Goal: Task Accomplishment & Management: Complete application form

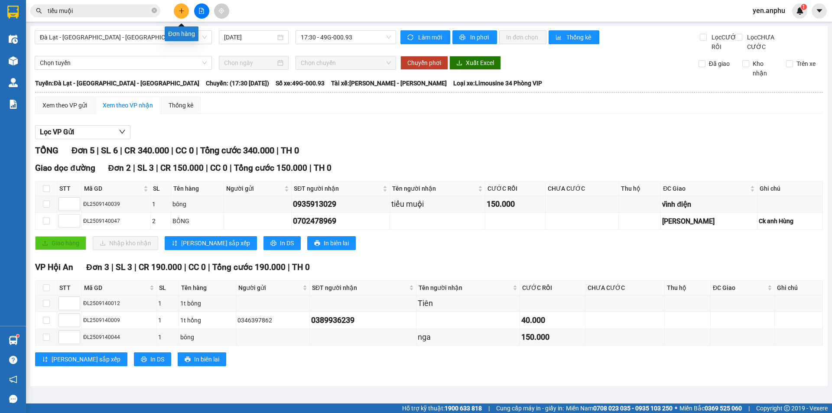
click at [185, 10] on button at bounding box center [181, 10] width 15 height 15
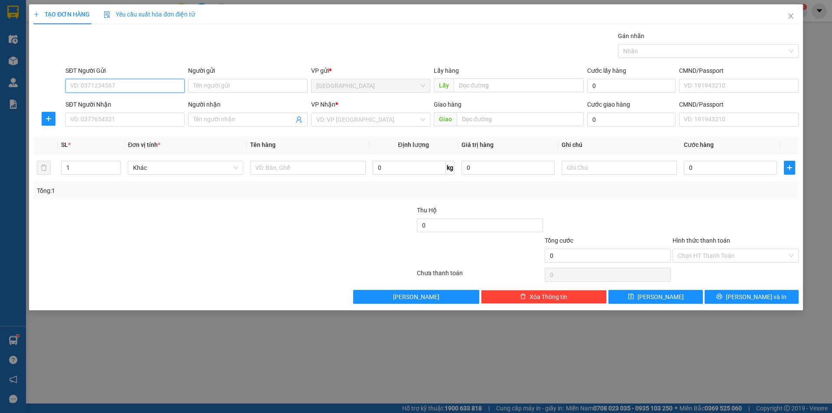
click at [117, 79] on input "SĐT Người Gửi" at bounding box center [124, 86] width 119 height 14
type input "0823549468"
click at [139, 101] on div "0823549468" at bounding box center [125, 103] width 109 height 10
type input "0398651018"
type input "huệ"
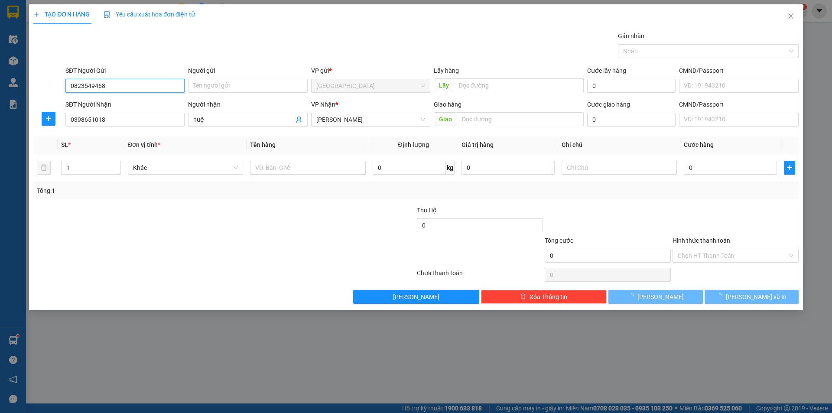
type input "30.000"
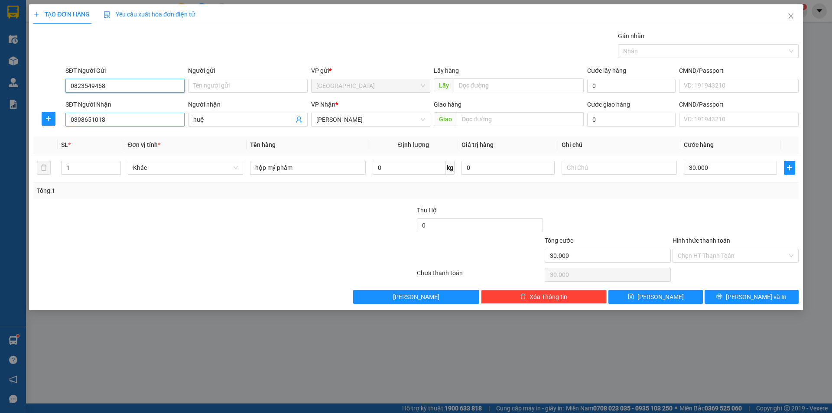
type input "0823549468"
click at [117, 117] on input "0398651018" at bounding box center [124, 120] width 119 height 14
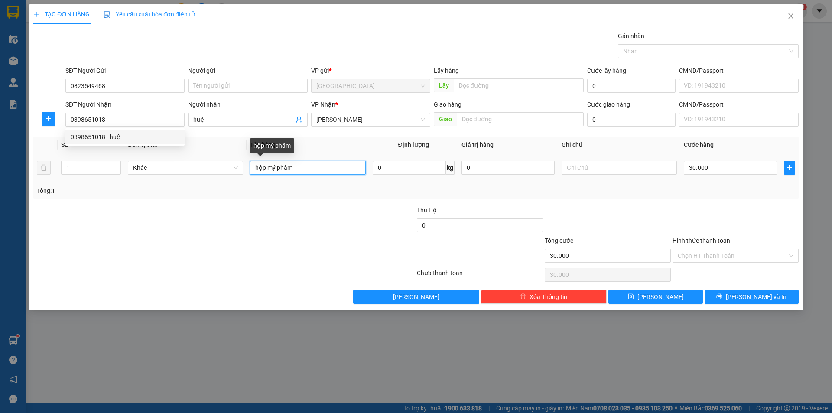
click at [312, 173] on input "hộp mý phẩm" at bounding box center [307, 168] width 115 height 14
type input "thùng trái cây"
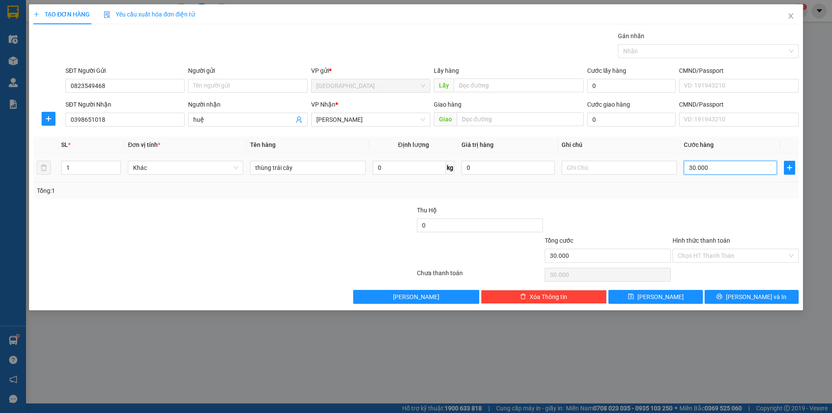
click at [743, 166] on input "30.000" at bounding box center [730, 168] width 93 height 14
type input "4"
type input "40"
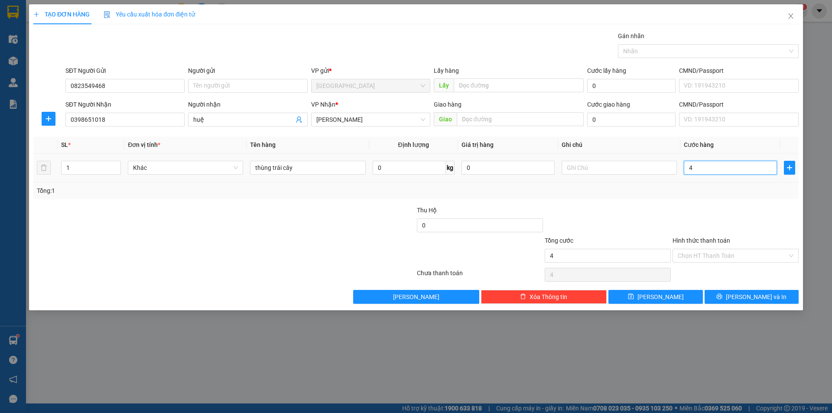
type input "40"
type input "40.000"
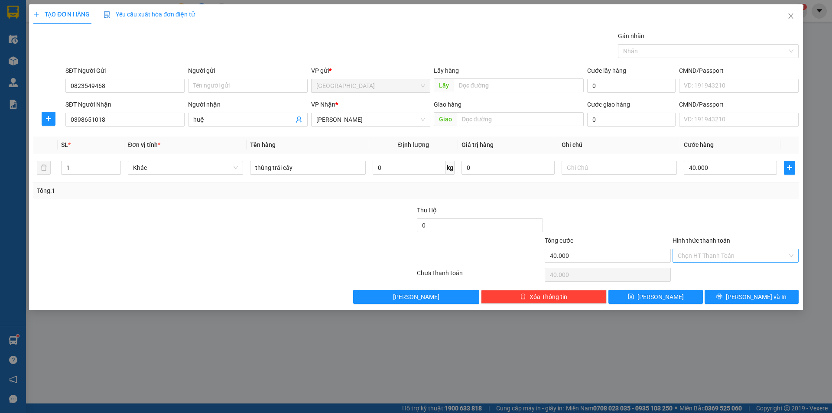
click at [704, 255] on input "Hình thức thanh toán" at bounding box center [733, 255] width 110 height 13
click at [714, 273] on div "Tại văn phòng" at bounding box center [736, 273] width 116 height 10
type input "0"
click at [724, 285] on div "Transit Pickup Surcharge Ids Transit Deliver Surcharge Ids Transit Deliver Surc…" at bounding box center [415, 167] width 765 height 273
click at [730, 291] on button "[PERSON_NAME] và In" at bounding box center [752, 297] width 94 height 14
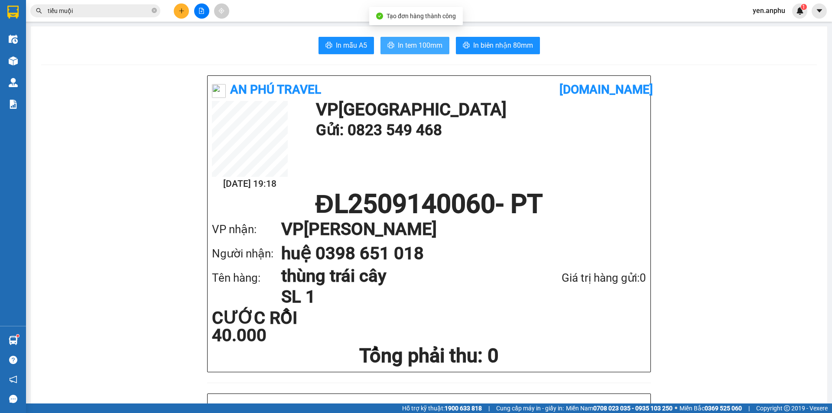
click at [409, 41] on button "In tem 100mm" at bounding box center [415, 45] width 69 height 17
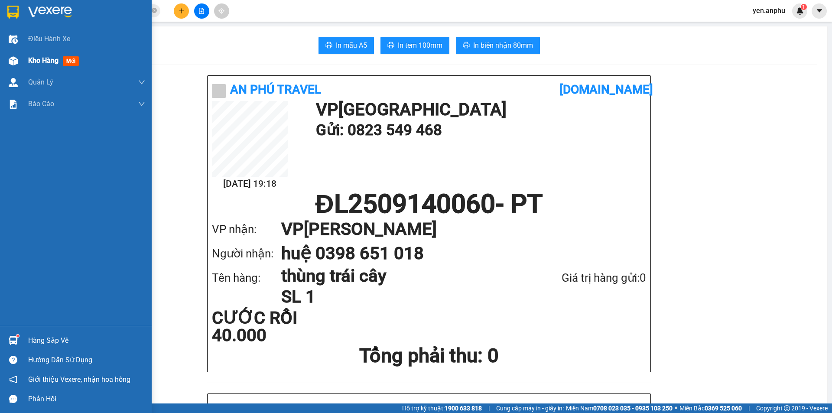
click at [35, 59] on span "Kho hàng" at bounding box center [43, 60] width 30 height 8
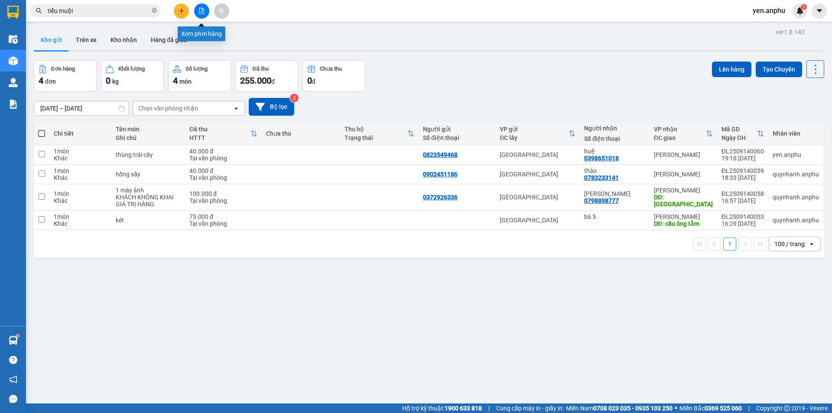
click at [208, 13] on button at bounding box center [201, 10] width 15 height 15
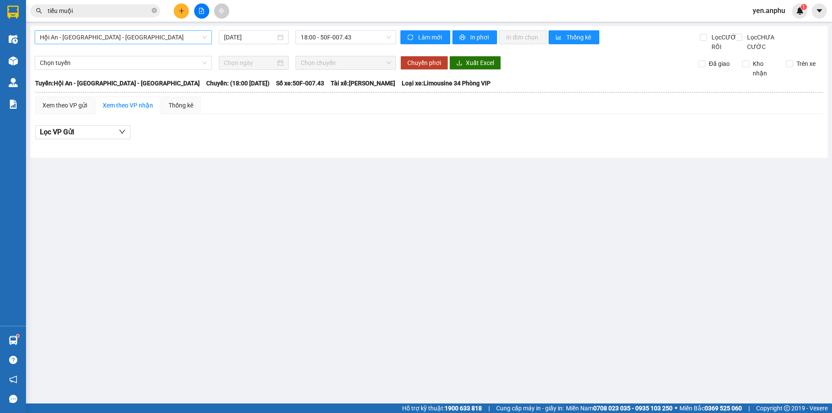
click at [107, 42] on span "Hội An - [GEOGRAPHIC_DATA] - [GEOGRAPHIC_DATA]" at bounding box center [123, 37] width 167 height 13
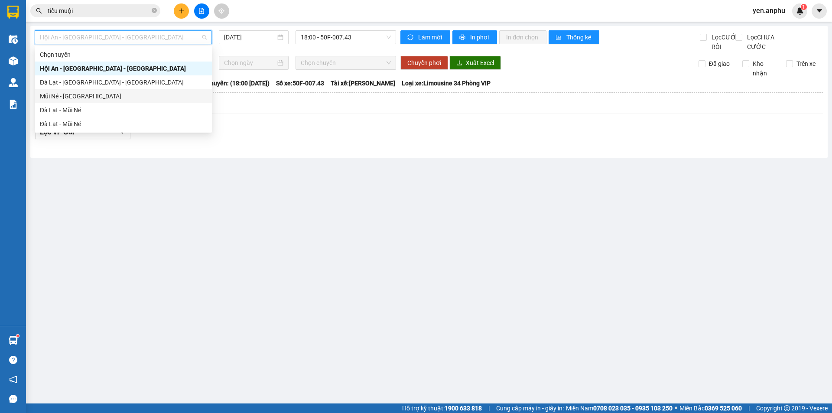
click at [73, 98] on div "Mũi Né - [GEOGRAPHIC_DATA]" at bounding box center [123, 96] width 167 height 10
type input "[DATE]"
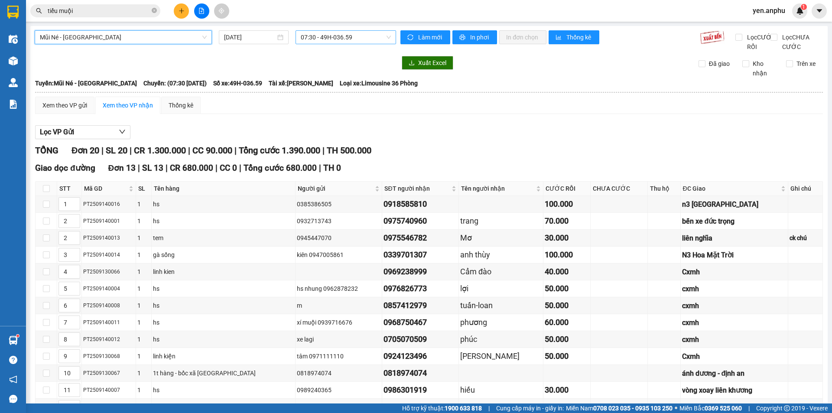
click at [311, 33] on span "07:30 - 49H-036.59" at bounding box center [346, 37] width 90 height 13
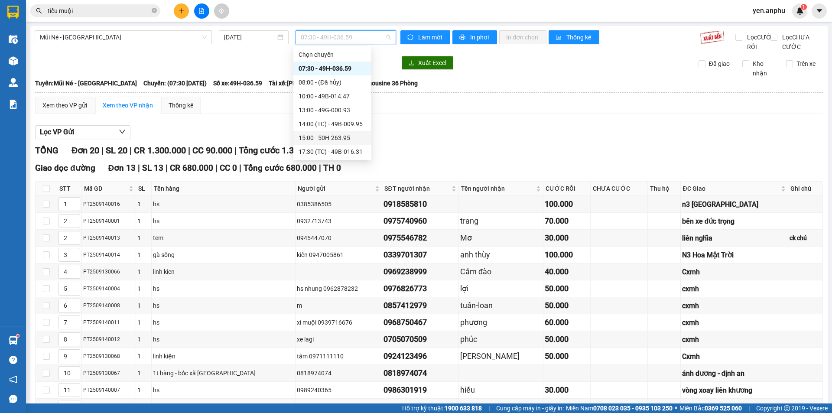
click at [325, 137] on div "15:00 - 50H-263.95" at bounding box center [333, 138] width 68 height 10
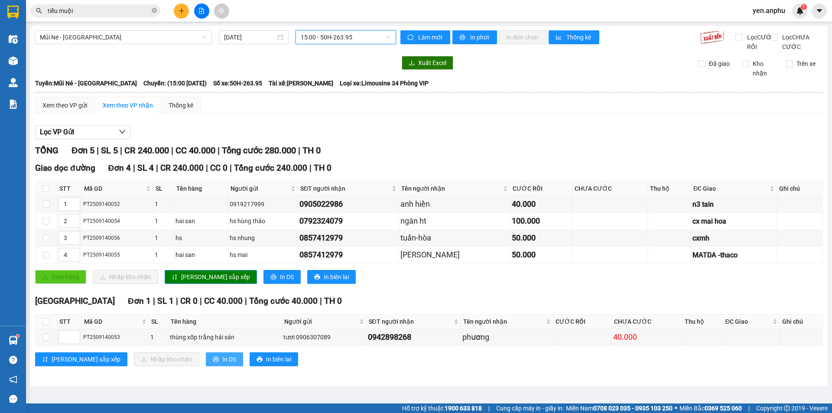
click at [222, 364] on span "In DS" at bounding box center [229, 360] width 14 height 10
click at [322, 41] on span "15:00 - 50H-263.95" at bounding box center [346, 37] width 90 height 13
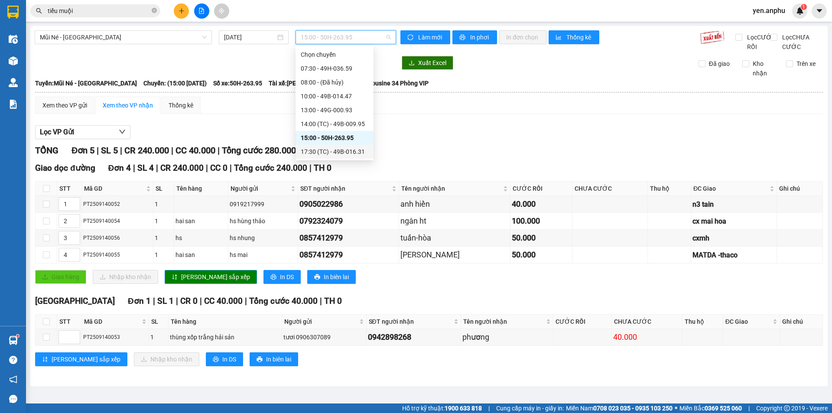
click at [318, 157] on div "17:30 (TC) - 49B-016.31" at bounding box center [335, 152] width 78 height 14
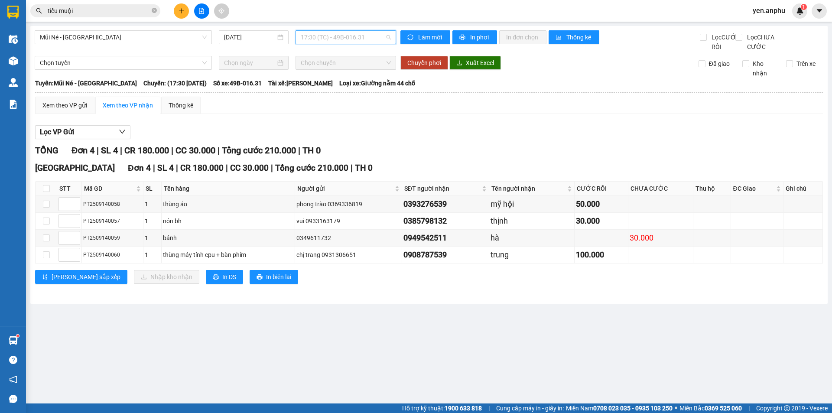
click at [364, 39] on span "17:30 (TC) - 49B-016.31" at bounding box center [346, 37] width 90 height 13
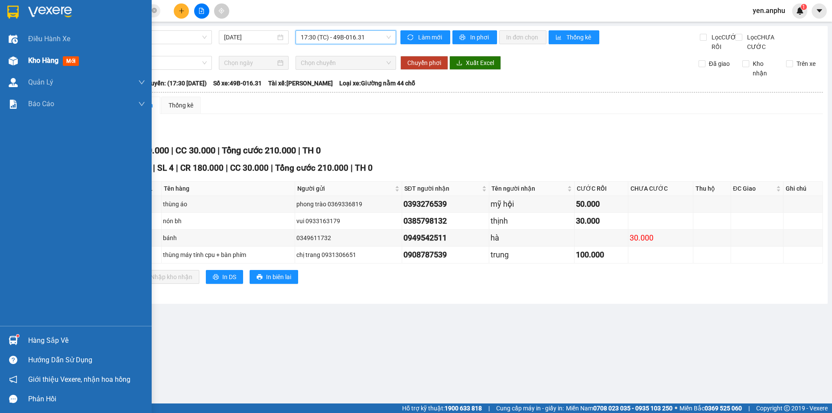
click at [92, 64] on div "Kho hàng mới" at bounding box center [86, 61] width 117 height 22
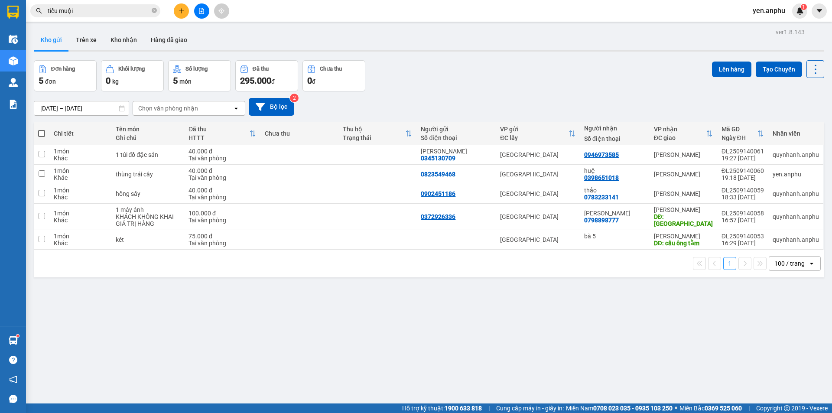
click at [203, 14] on button at bounding box center [201, 10] width 15 height 15
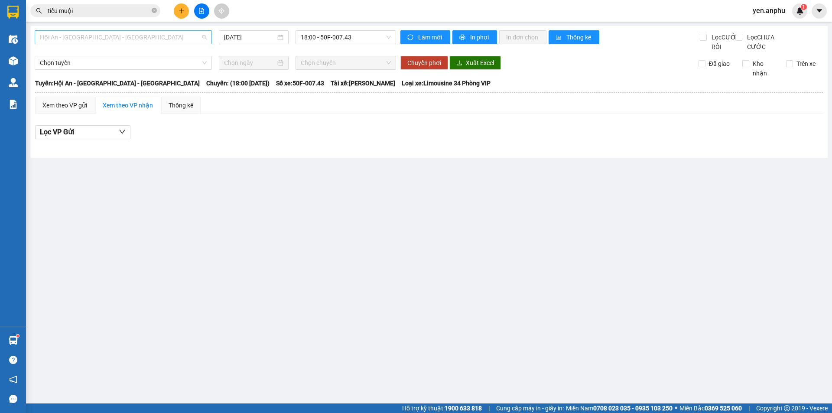
click at [100, 39] on span "Hội An - [GEOGRAPHIC_DATA] - [GEOGRAPHIC_DATA]" at bounding box center [123, 37] width 167 height 13
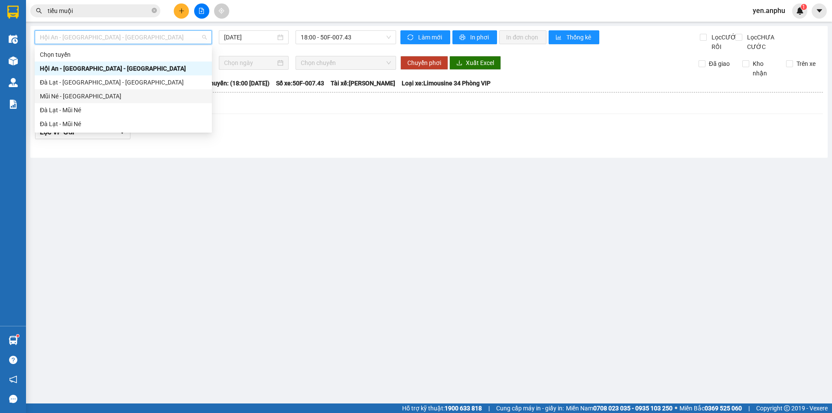
click at [87, 92] on div "Mũi Né - [GEOGRAPHIC_DATA]" at bounding box center [123, 96] width 177 height 14
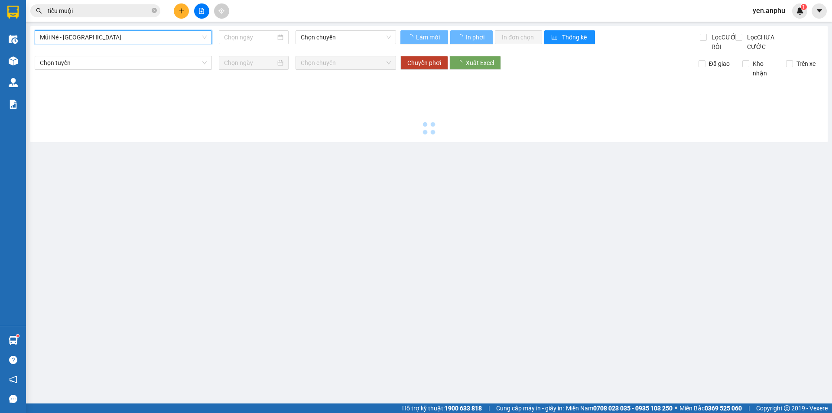
type input "[DATE]"
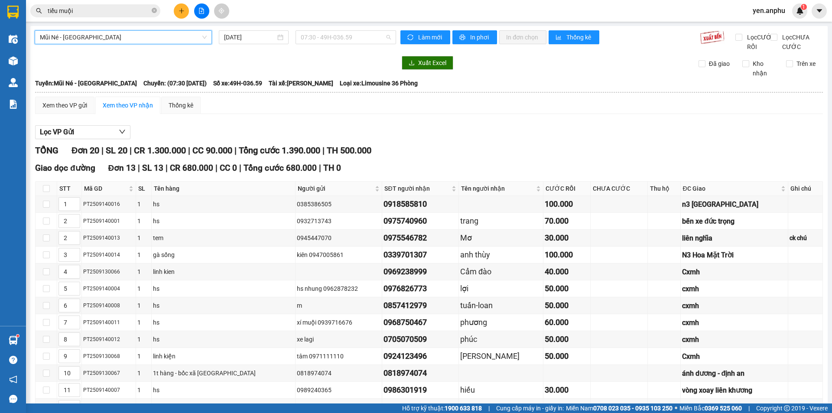
drag, startPoint x: 340, startPoint y: 38, endPoint x: 327, endPoint y: 81, distance: 44.8
click at [339, 38] on span "07:30 - 49H-036.59" at bounding box center [346, 37] width 90 height 13
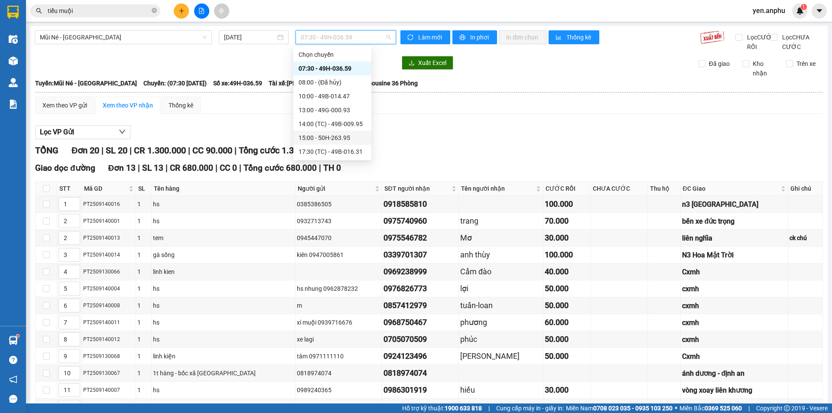
click at [319, 135] on div "15:00 - 50H-263.95" at bounding box center [333, 138] width 68 height 10
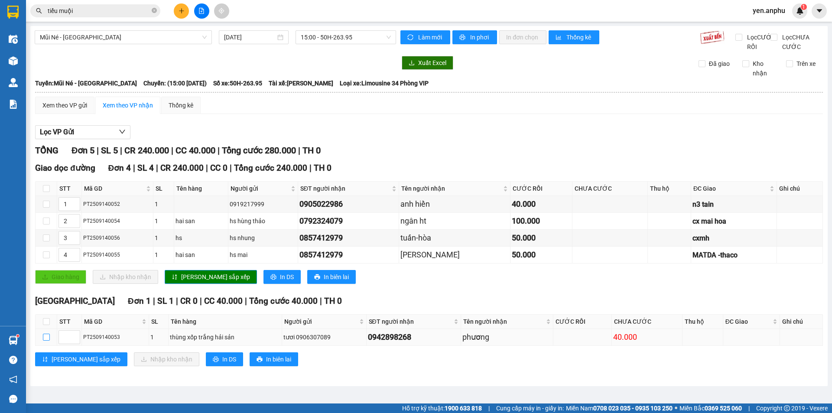
click at [46, 341] on input "checkbox" at bounding box center [46, 337] width 7 height 7
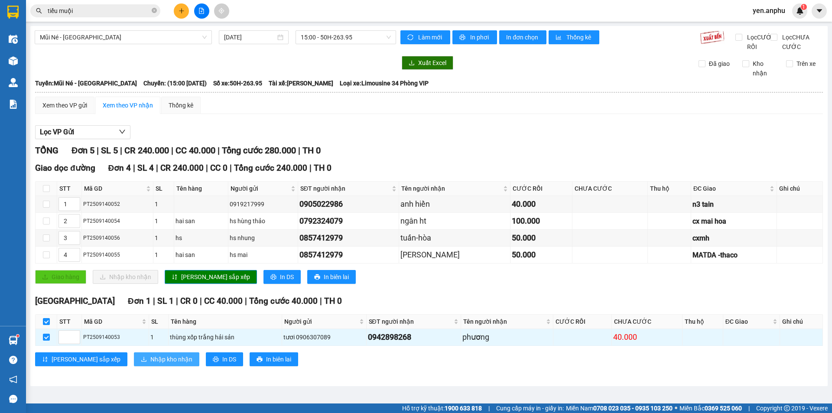
click at [144, 366] on button "Nhập kho nhận" at bounding box center [166, 359] width 65 height 14
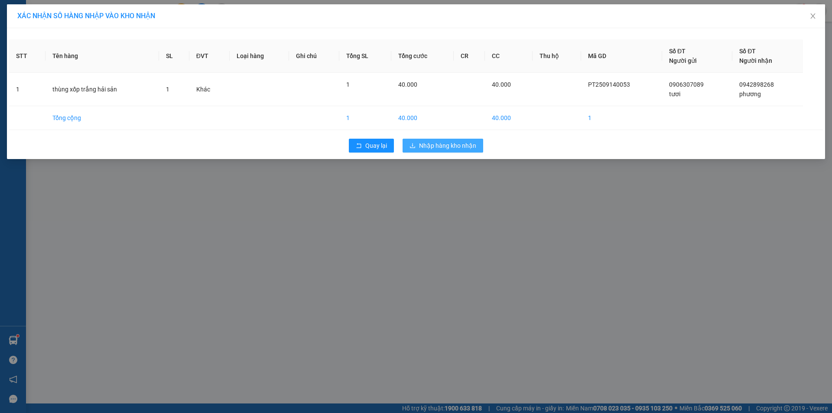
click at [446, 147] on span "Nhập hàng kho nhận" at bounding box center [447, 146] width 57 height 10
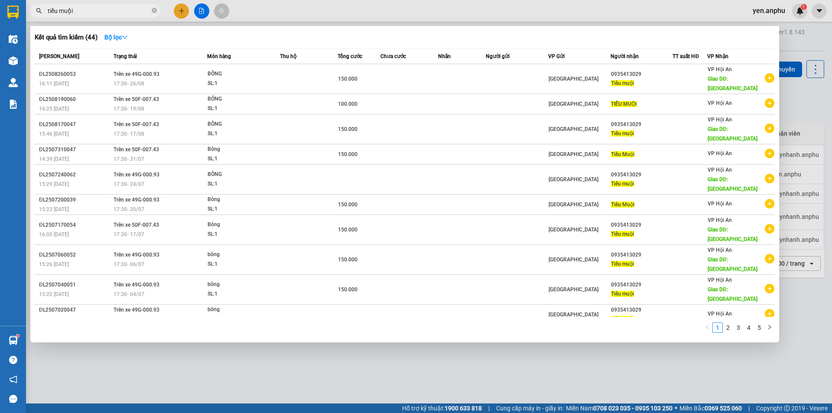
click at [97, 10] on input "tiểu muội" at bounding box center [99, 11] width 102 height 10
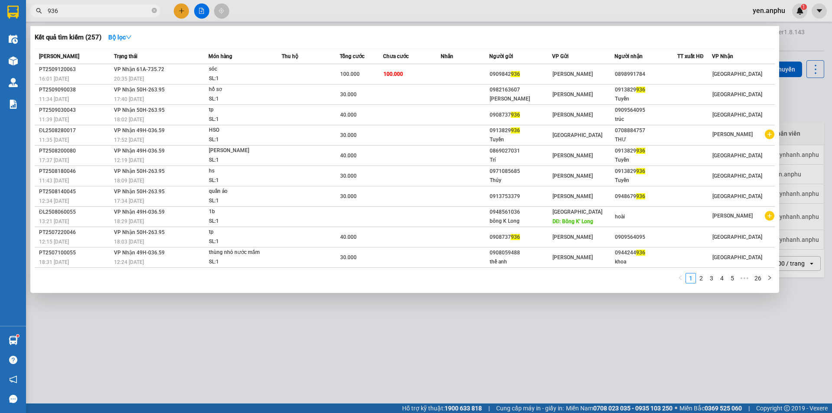
click at [83, 11] on input "936" at bounding box center [99, 11] width 102 height 10
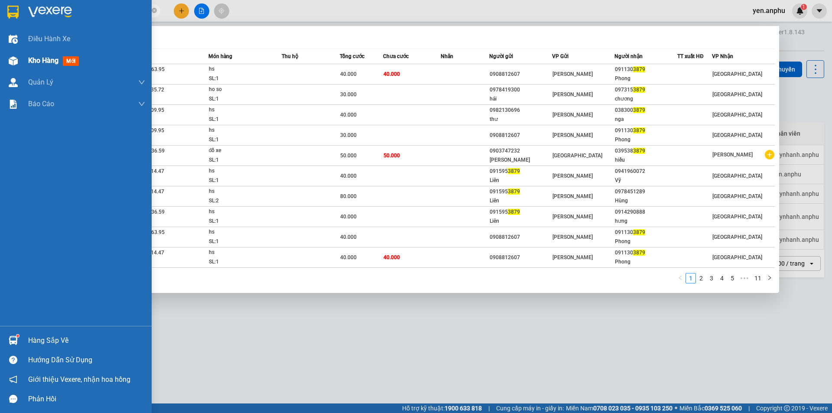
type input "3879"
click at [15, 62] on img at bounding box center [13, 60] width 9 height 9
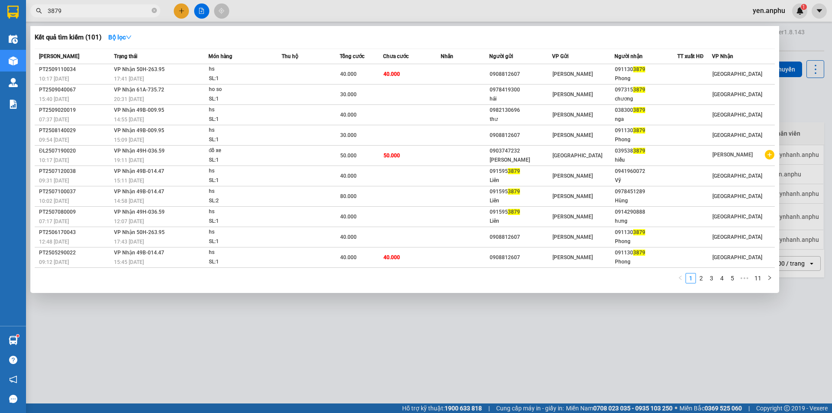
click at [216, 5] on div at bounding box center [416, 206] width 832 height 413
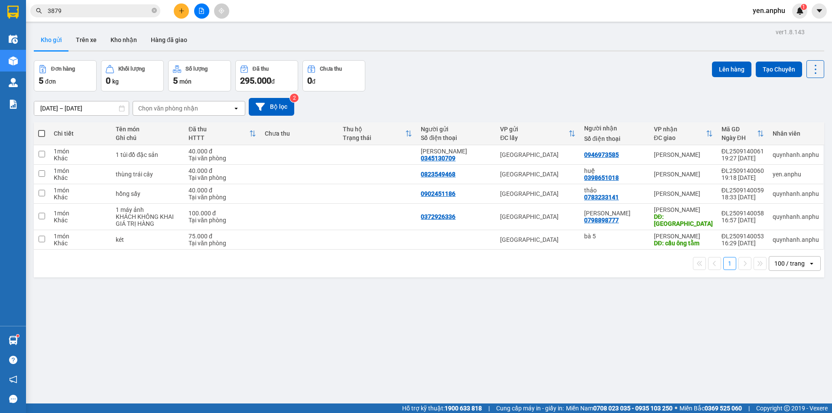
click at [207, 8] on button at bounding box center [201, 10] width 15 height 15
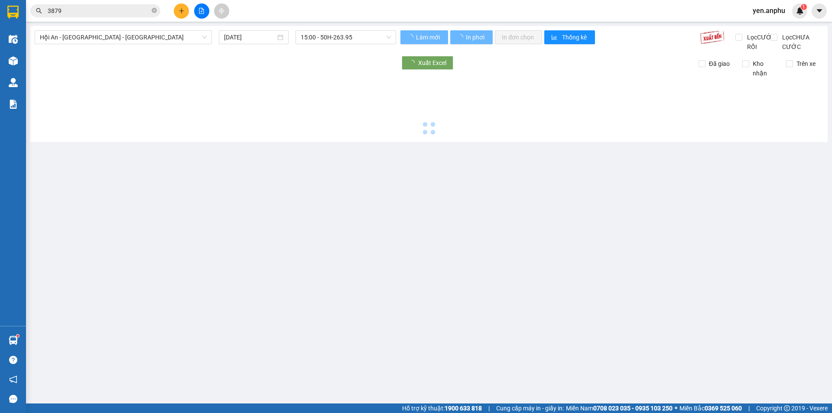
click at [207, 8] on button at bounding box center [201, 10] width 15 height 15
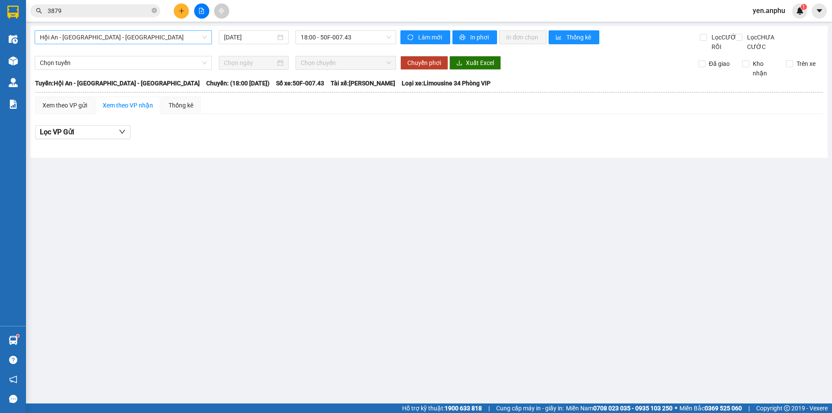
click at [92, 42] on span "Hội An - [GEOGRAPHIC_DATA] - [GEOGRAPHIC_DATA]" at bounding box center [123, 37] width 167 height 13
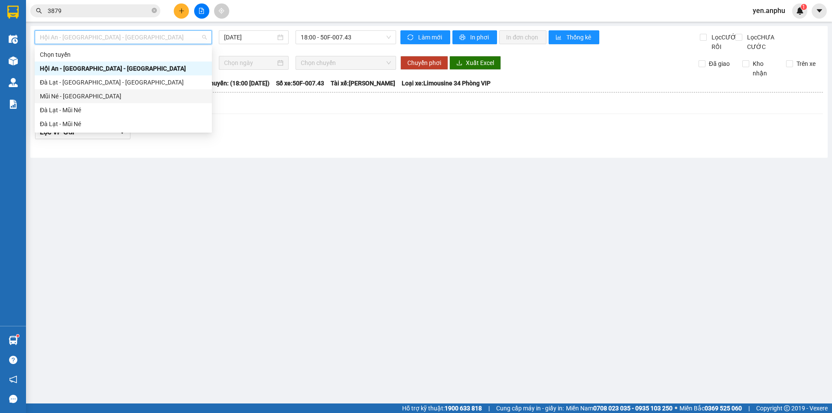
click at [70, 96] on div "Mũi Né - [GEOGRAPHIC_DATA]" at bounding box center [123, 96] width 167 height 10
type input "[DATE]"
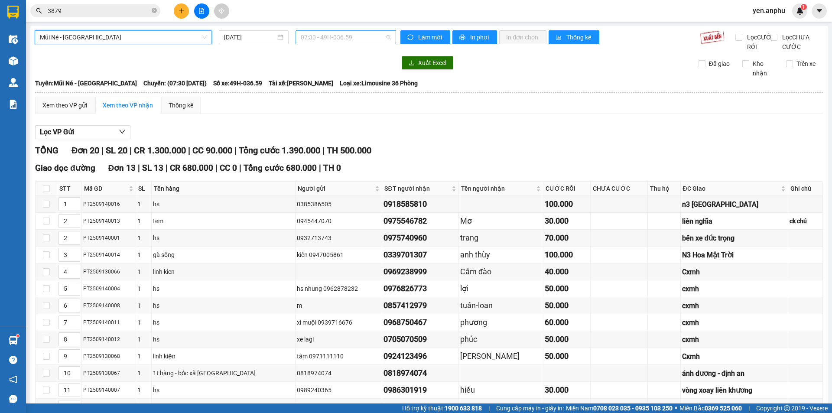
click at [349, 36] on span "07:30 - 49H-036.59" at bounding box center [346, 37] width 90 height 13
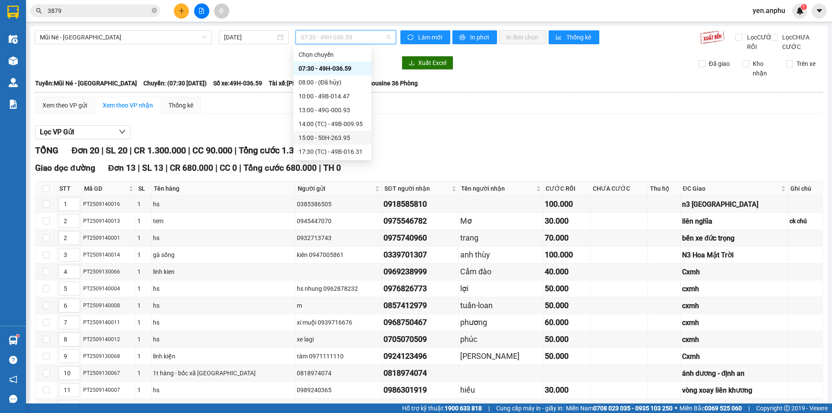
click at [327, 138] on div "15:00 - 50H-263.95" at bounding box center [333, 138] width 68 height 10
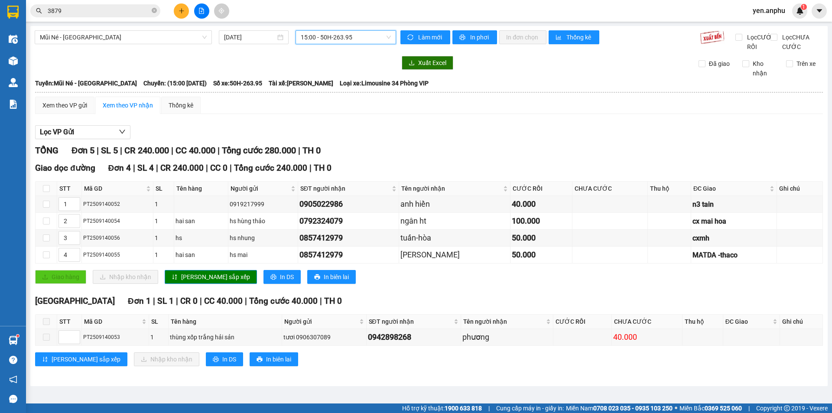
click at [317, 39] on span "15:00 - 50H-263.95" at bounding box center [346, 37] width 90 height 13
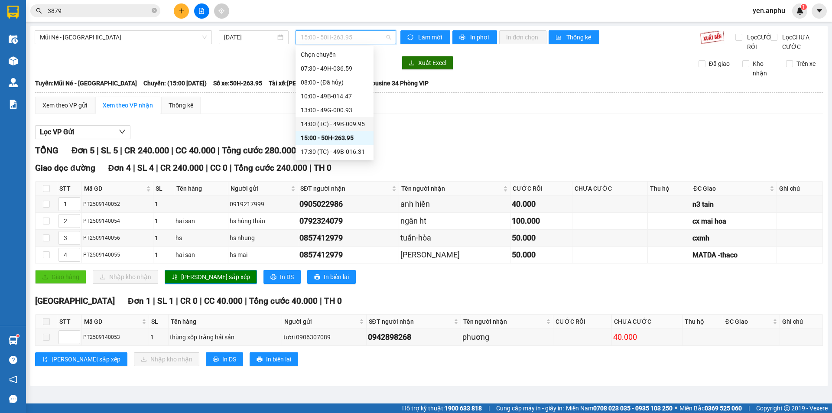
click at [315, 118] on div "14:00 (TC) - 49B-009.95" at bounding box center [335, 124] width 78 height 14
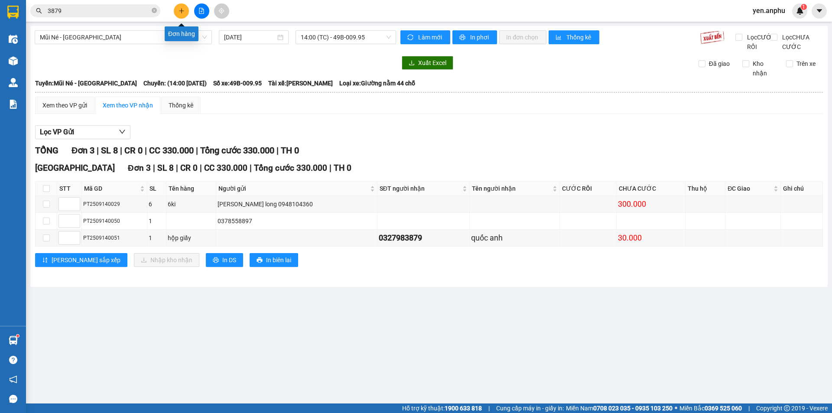
click at [178, 5] on button at bounding box center [181, 10] width 15 height 15
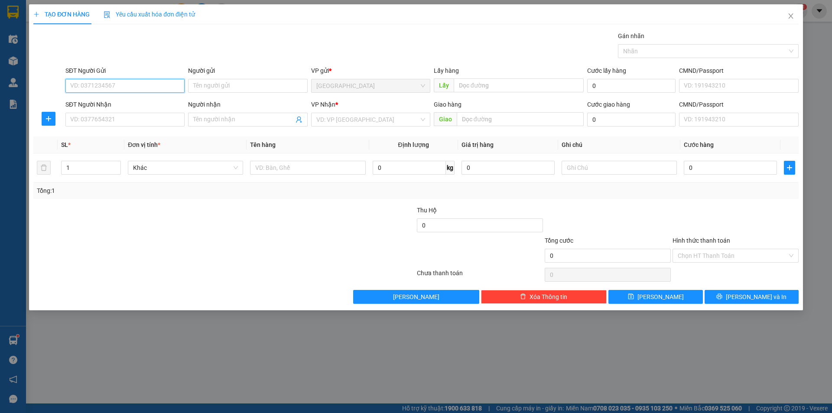
click at [133, 90] on input "SĐT Người Gửi" at bounding box center [124, 86] width 119 height 14
type input "0971561159"
click at [134, 100] on div "0971561159" at bounding box center [125, 103] width 109 height 10
click at [115, 165] on icon "up" at bounding box center [116, 165] width 3 height 3
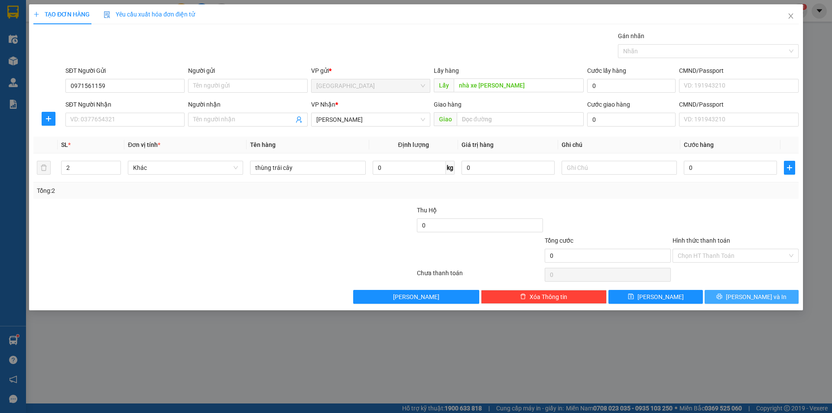
click at [744, 299] on button "[PERSON_NAME] và In" at bounding box center [752, 297] width 94 height 14
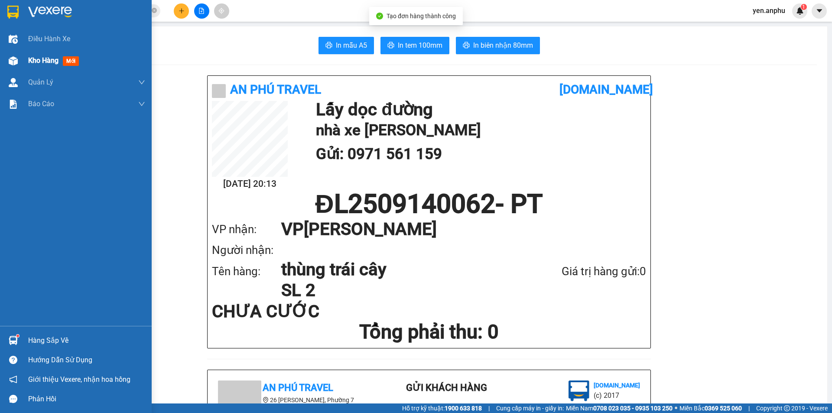
click at [21, 66] on div "Kho hàng mới" at bounding box center [76, 61] width 152 height 22
